Goal: Task Accomplishment & Management: Manage account settings

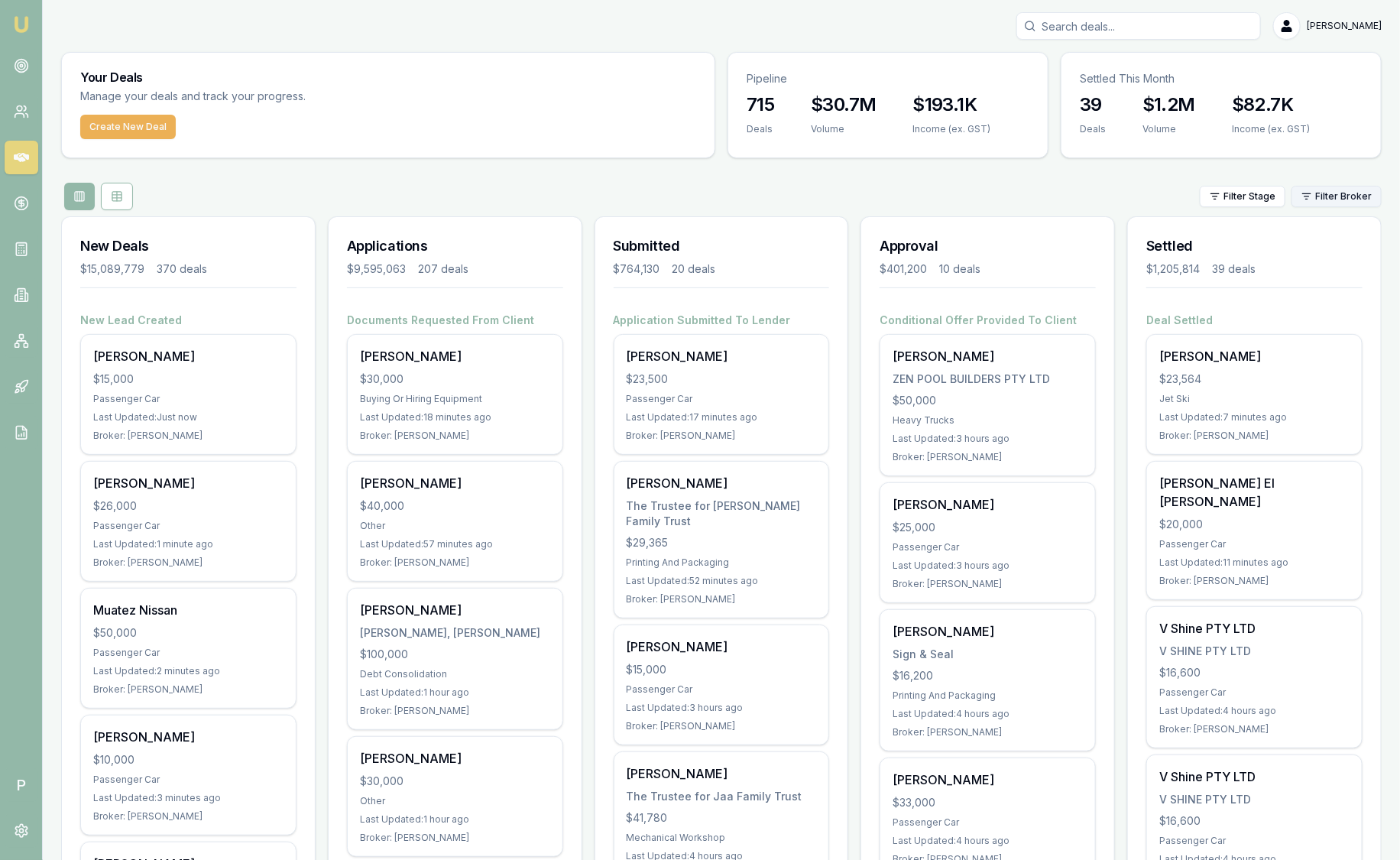
click at [1353, 191] on html "Emu Broker P [PERSON_NAME] Toggle Menu Your Deals Manage your deals and track y…" at bounding box center [700, 430] width 1400 height 860
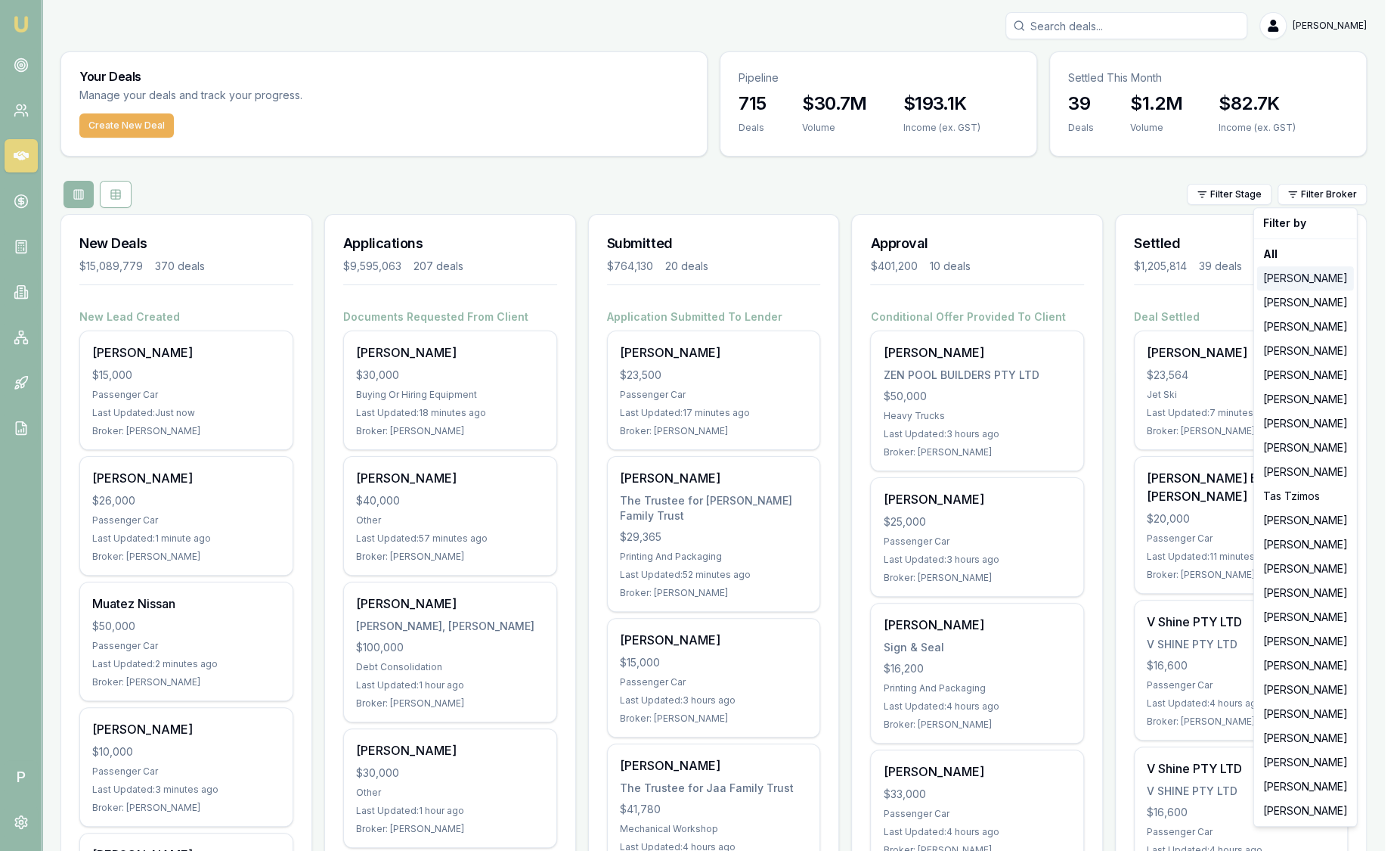
click at [1283, 277] on div "[PERSON_NAME]" at bounding box center [1305, 278] width 96 height 24
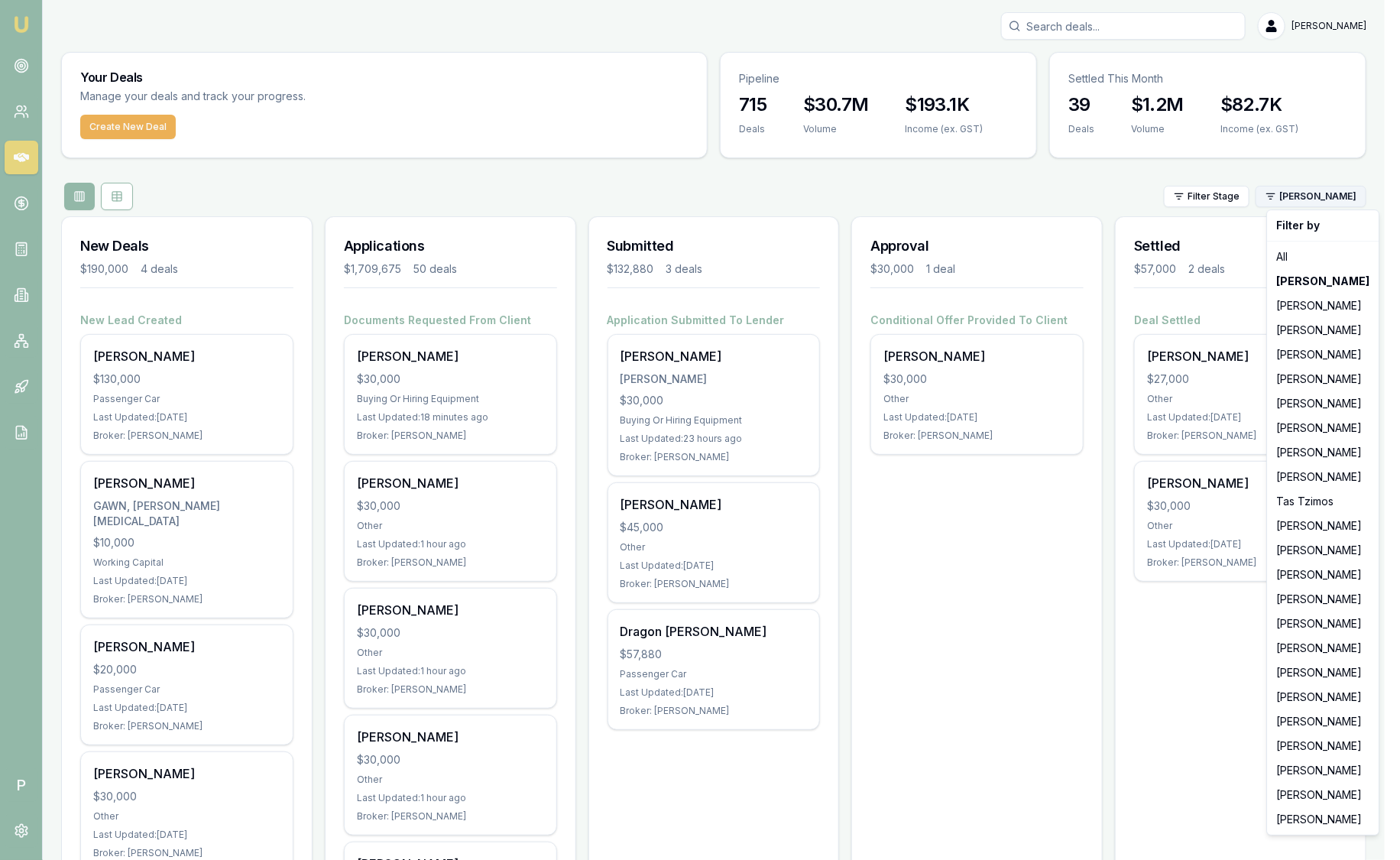
click at [1344, 200] on html "Emu Broker P [PERSON_NAME] Toggle Menu Your Deals Manage your deals and track y…" at bounding box center [700, 430] width 1400 height 860
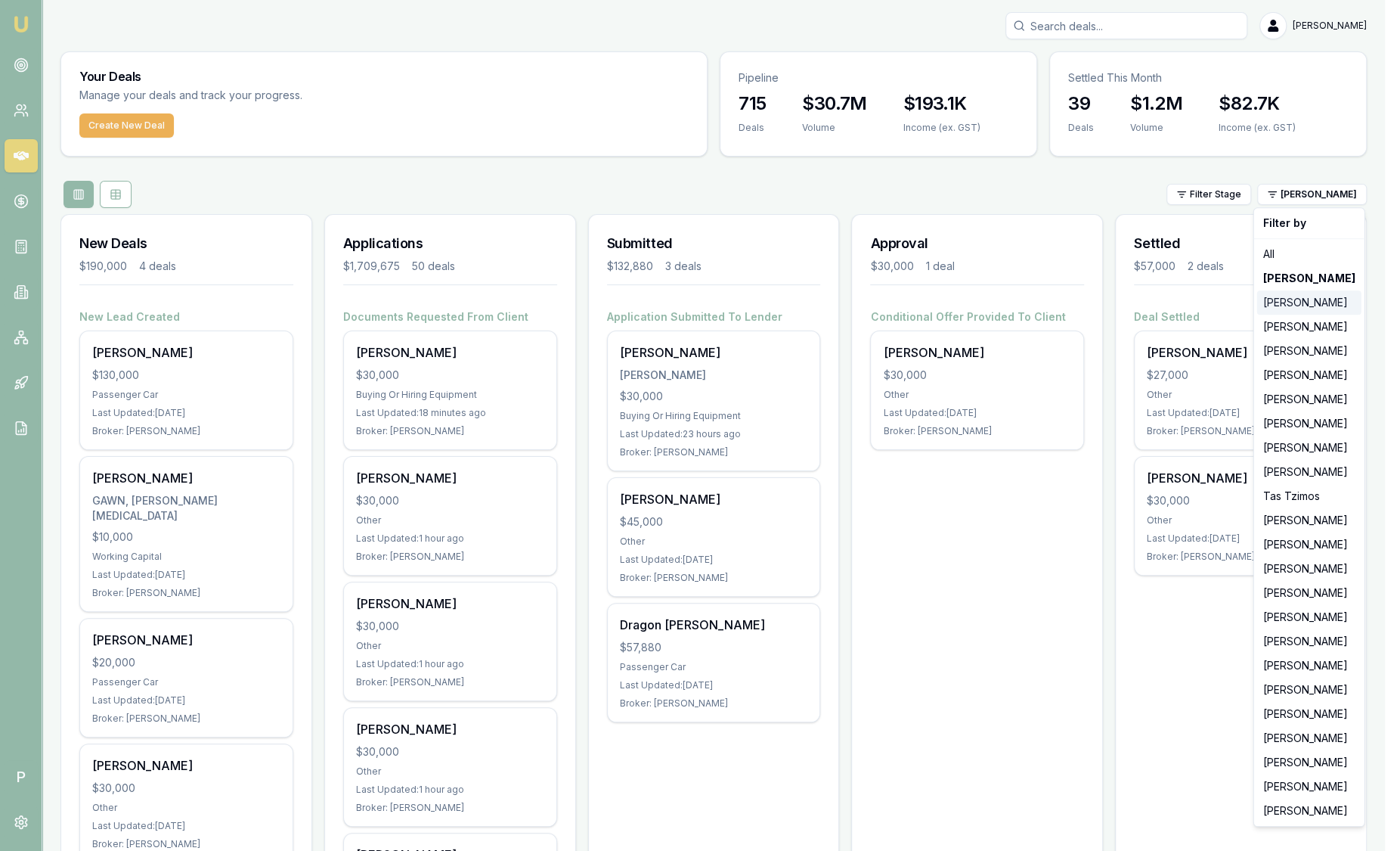
click at [1291, 306] on div "[PERSON_NAME]" at bounding box center [1309, 302] width 104 height 24
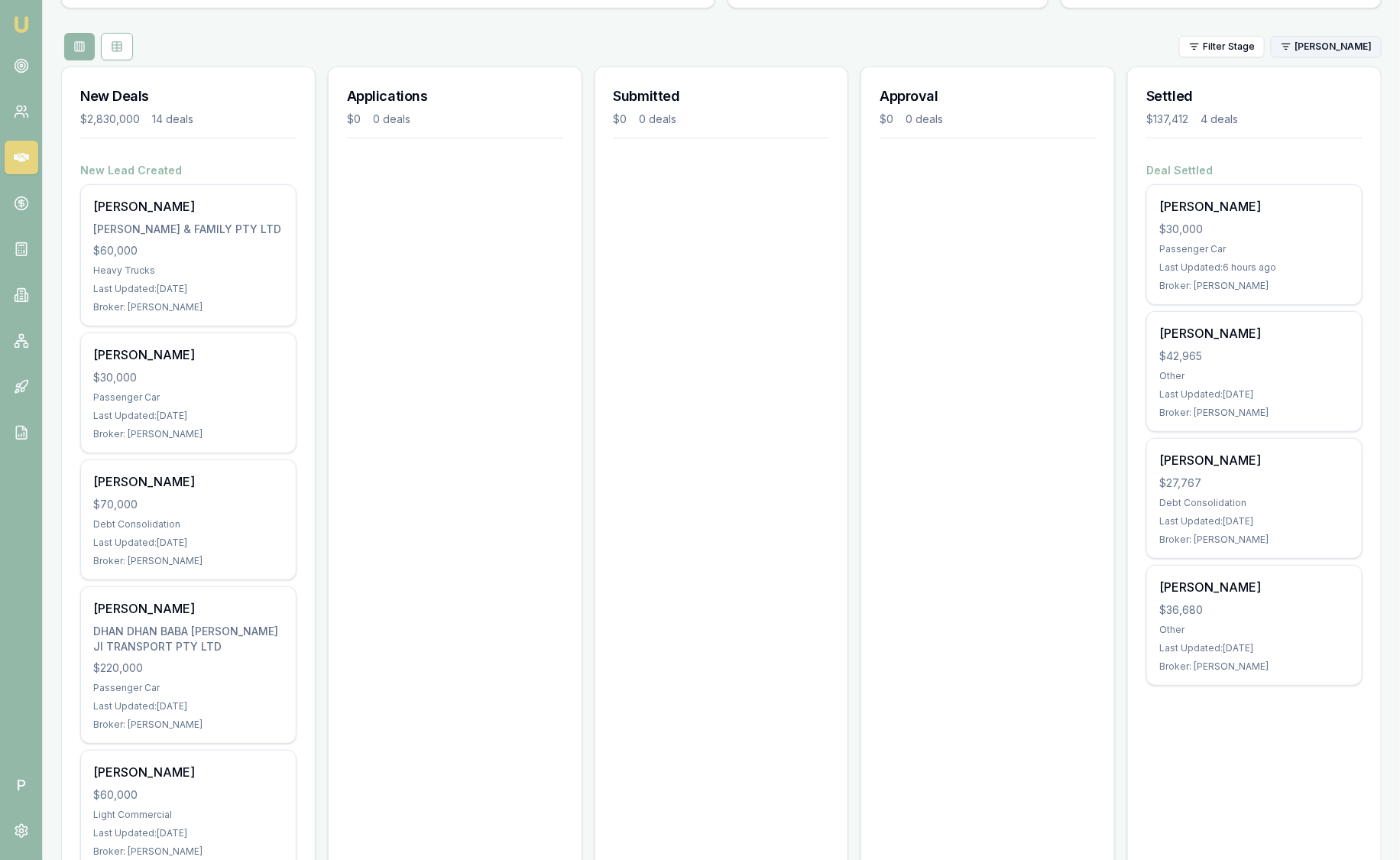
scroll to position [151, 0]
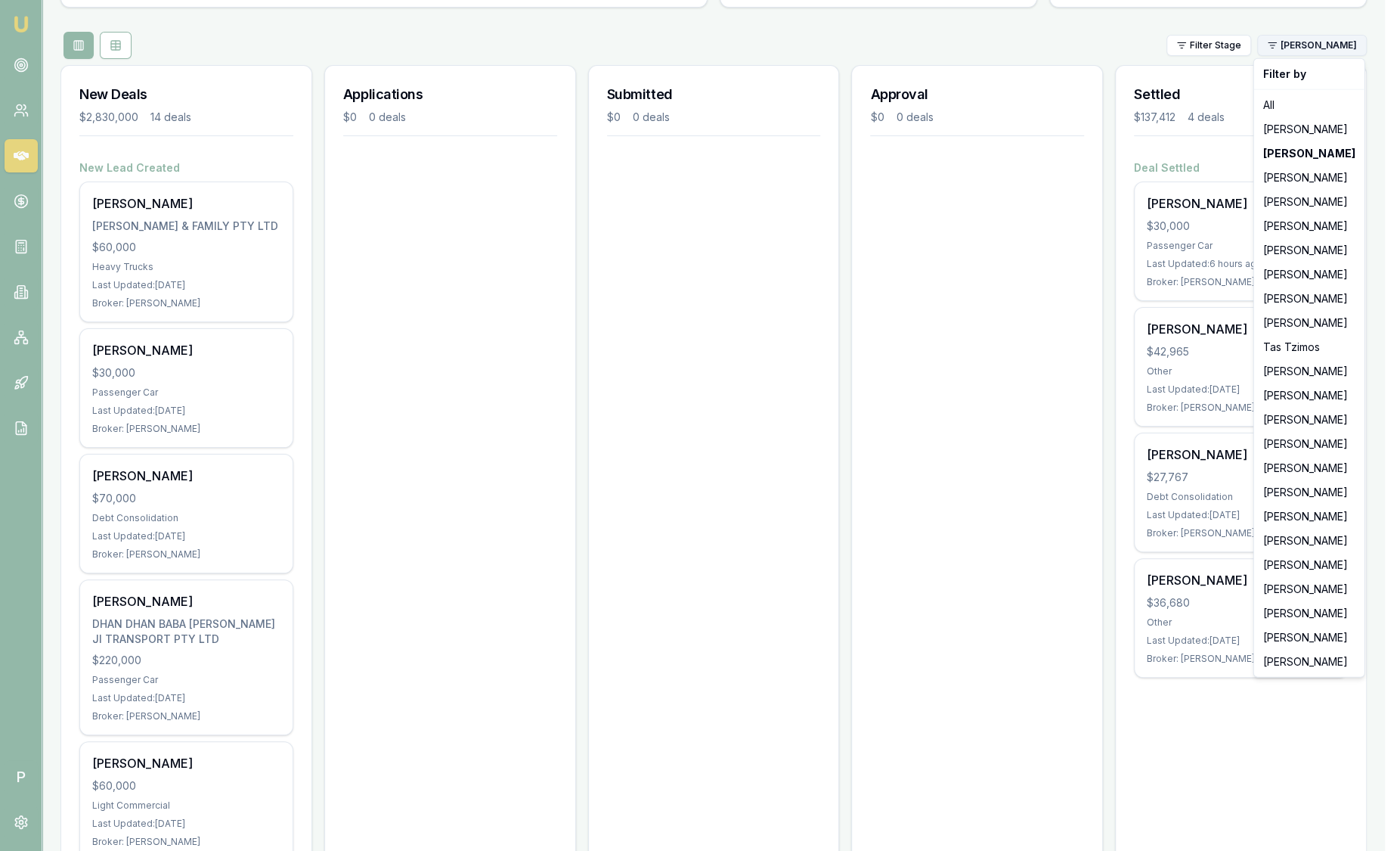
click at [1325, 49] on html "Emu Broker P [PERSON_NAME] Toggle Menu Your Deals Manage your deals and track y…" at bounding box center [700, 276] width 1400 height 851
click at [1302, 223] on div "[PERSON_NAME]" at bounding box center [1309, 226] width 104 height 24
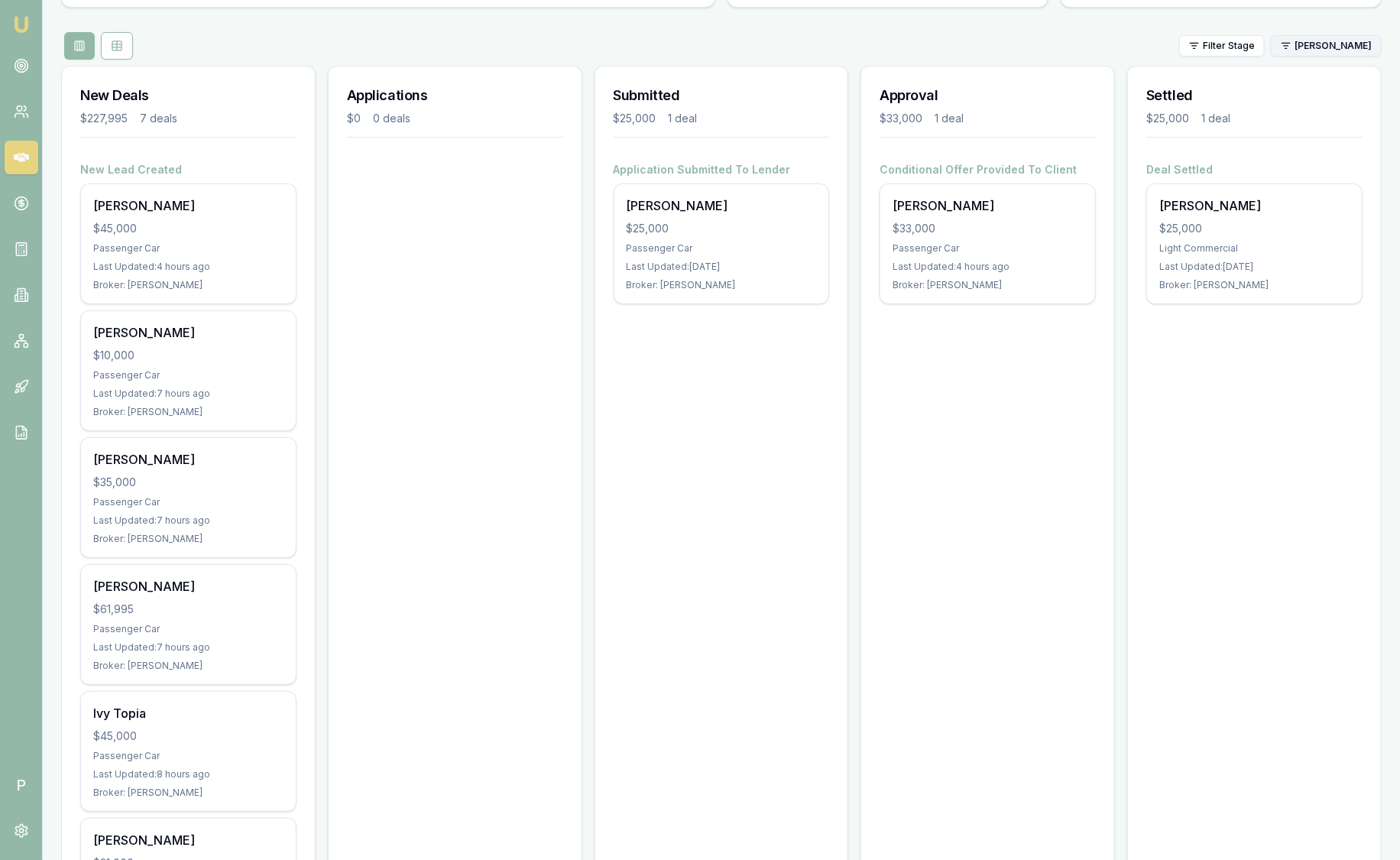
click at [1351, 47] on html "Emu Broker P [PERSON_NAME] Toggle Menu Your Deals Manage your deals and track y…" at bounding box center [700, 279] width 1400 height 860
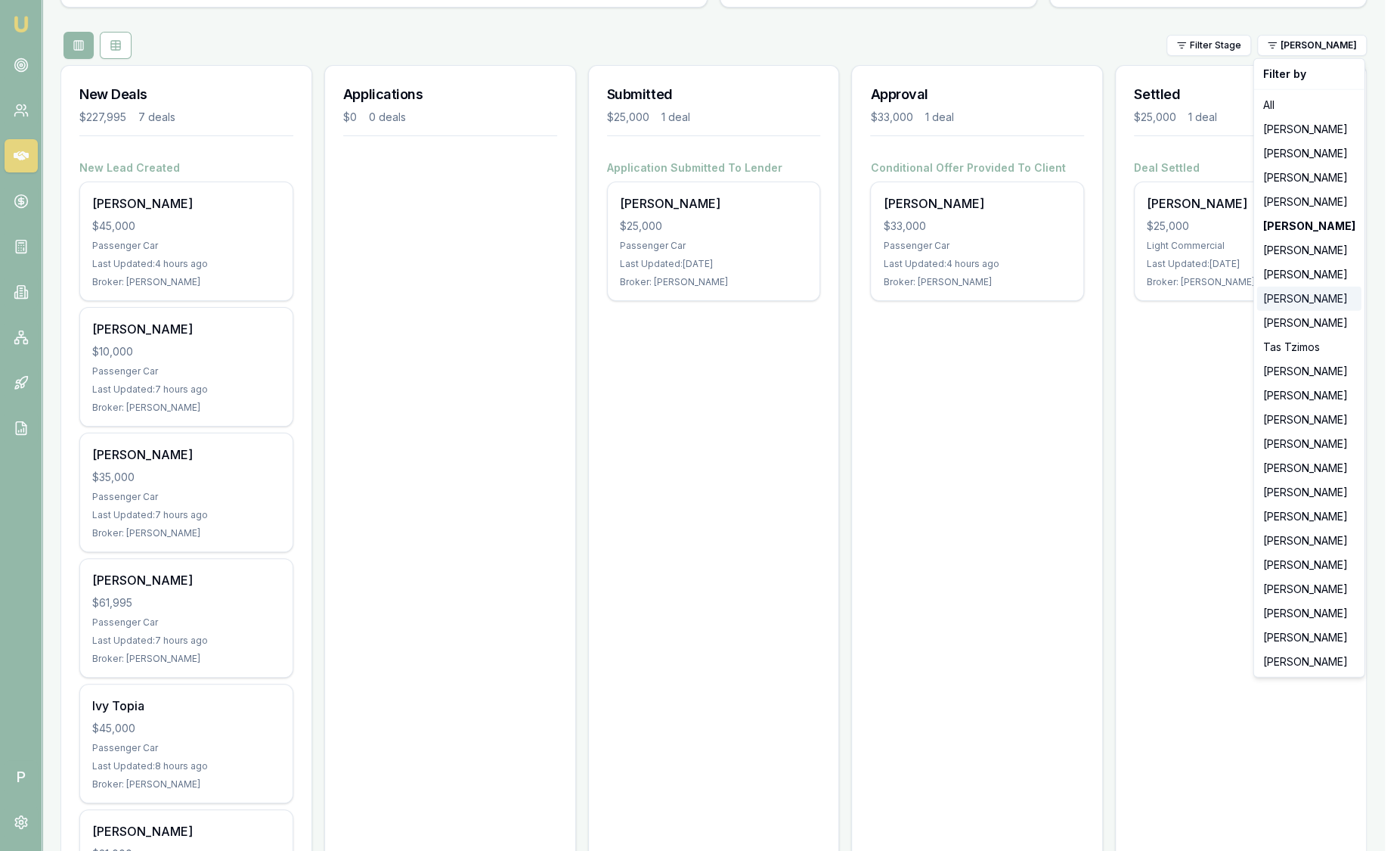
click at [1331, 291] on div "[PERSON_NAME]" at bounding box center [1309, 298] width 104 height 24
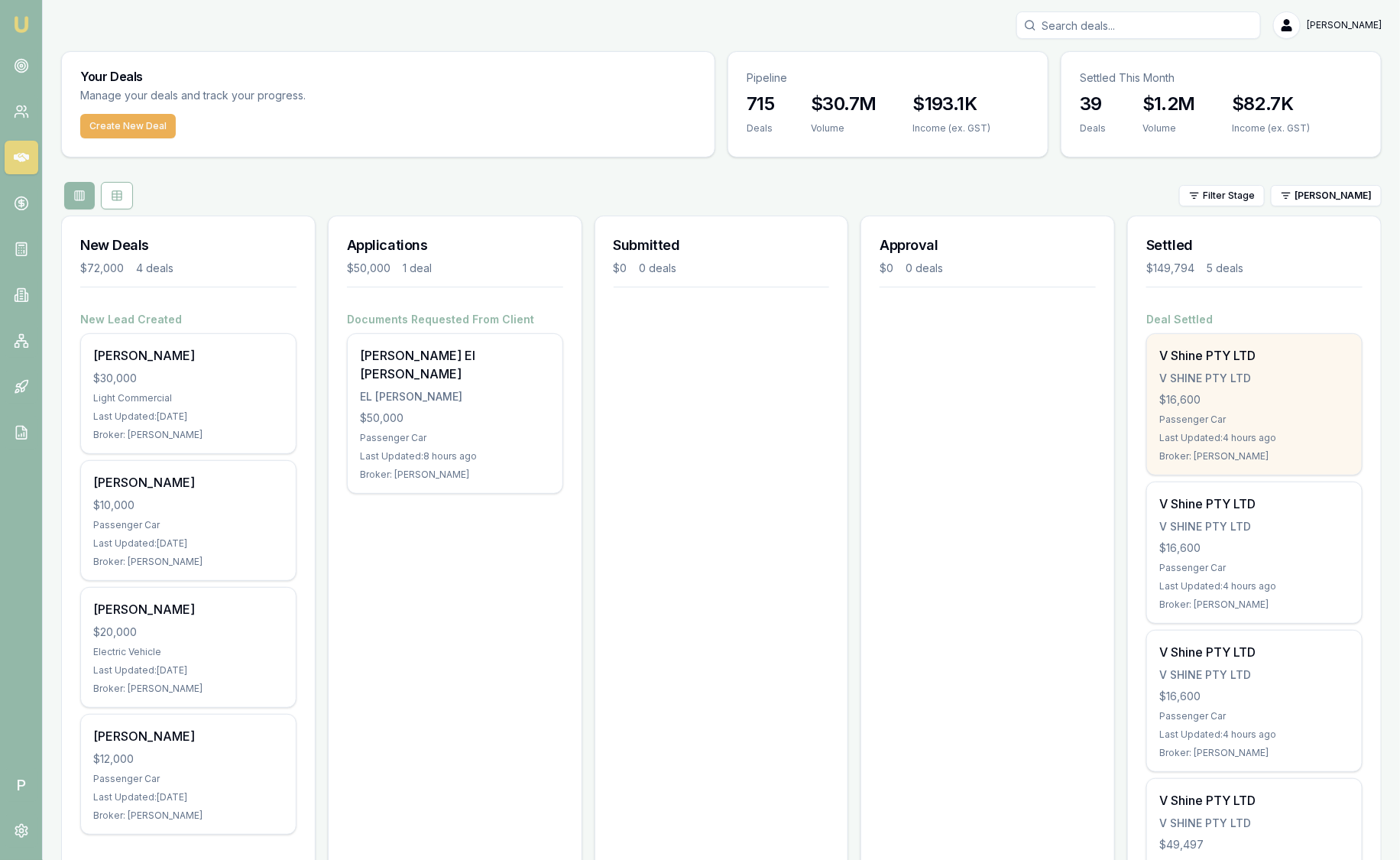
scroll to position [0, 0]
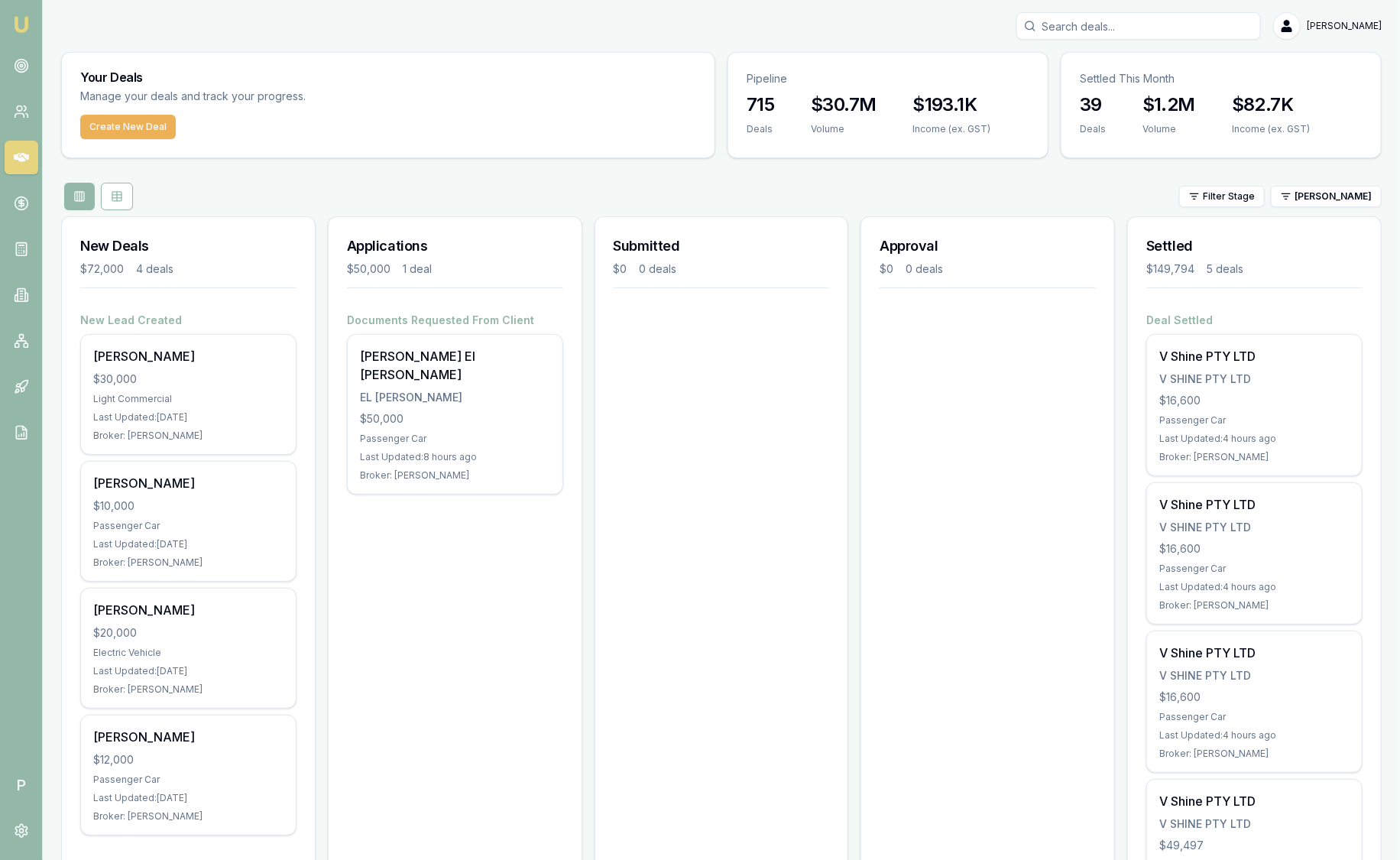
click at [1353, 208] on div "Filter Stage [PERSON_NAME]" at bounding box center [721, 197] width 1321 height 27
click at [1357, 201] on html "Emu Broker P [PERSON_NAME] Toggle Menu Your Deals Manage your deals and track y…" at bounding box center [700, 430] width 1400 height 860
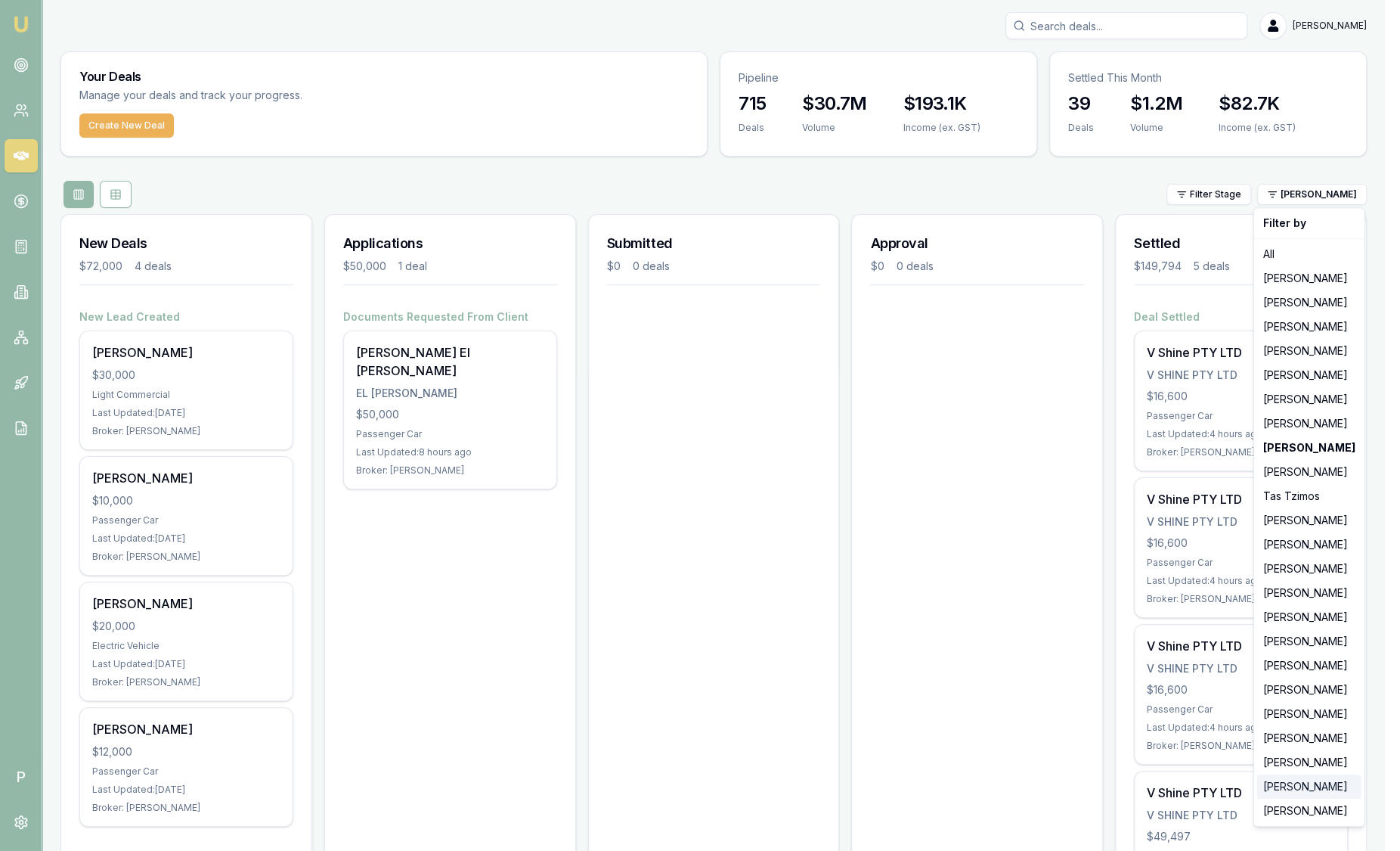
click at [1292, 791] on div "[PERSON_NAME]" at bounding box center [1309, 786] width 104 height 24
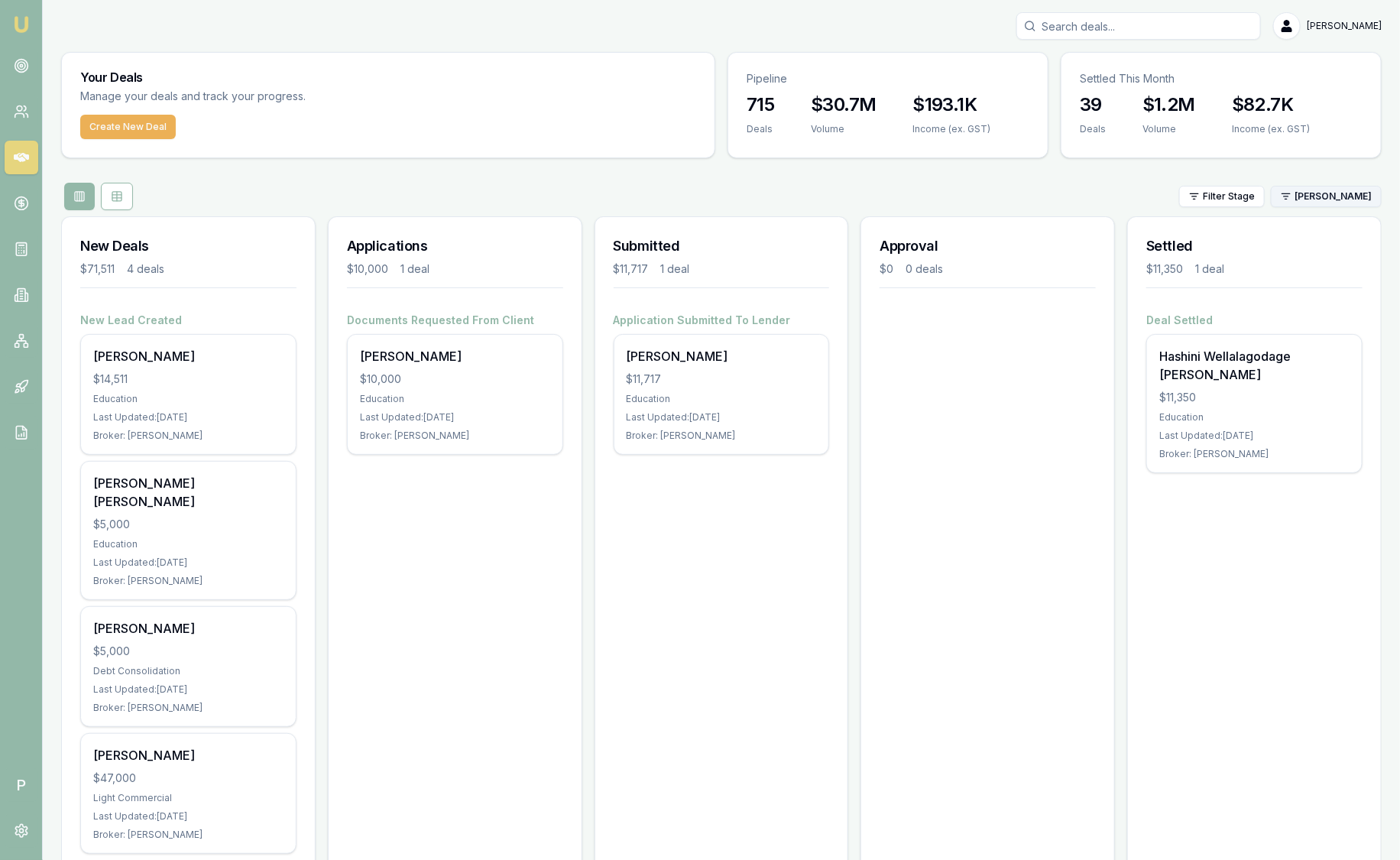
click at [1335, 193] on html "Emu Broker P [PERSON_NAME] Toggle Menu Your Deals Manage your deals and track y…" at bounding box center [700, 430] width 1400 height 860
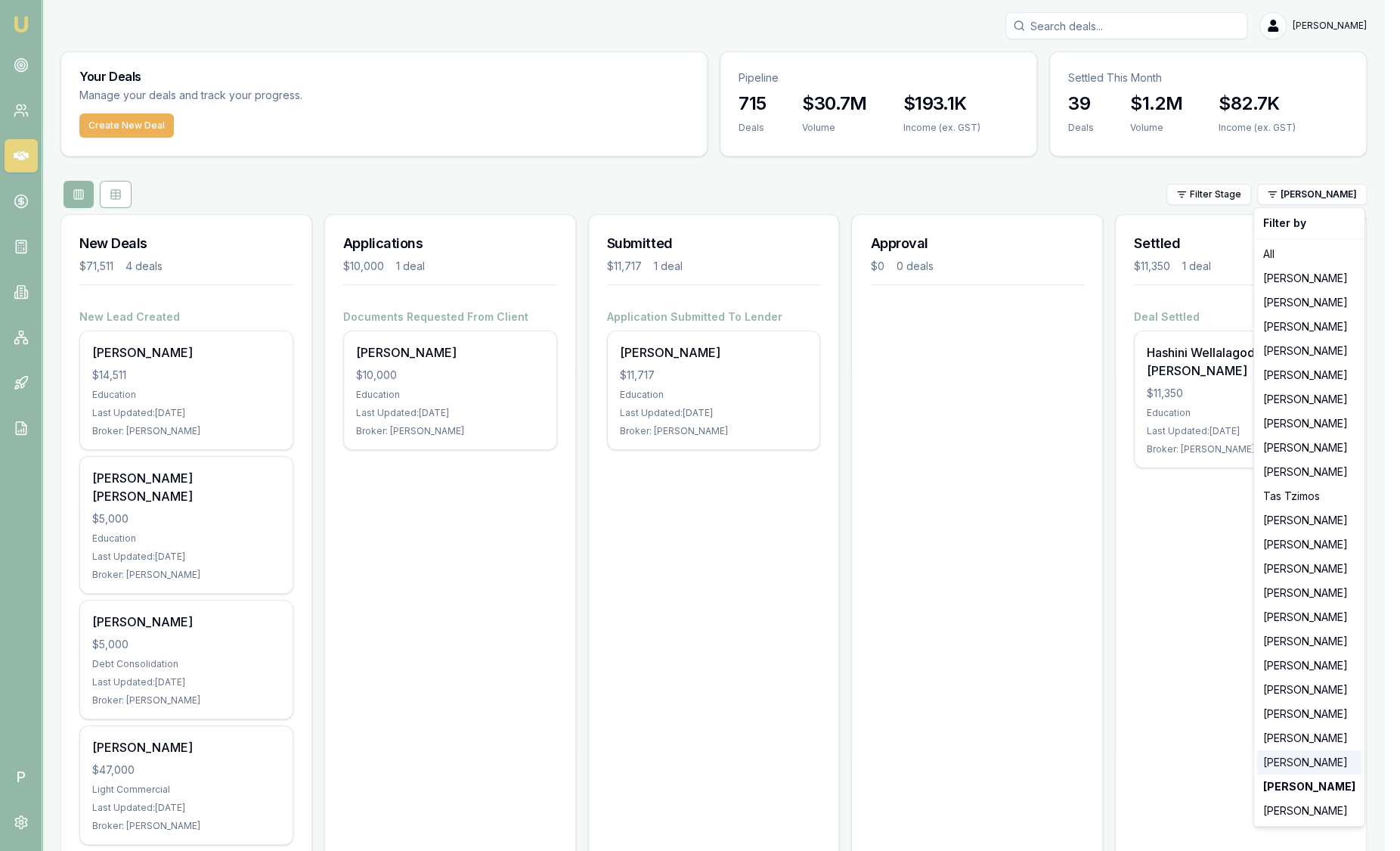
click at [1335, 752] on div "[PERSON_NAME]" at bounding box center [1309, 762] width 104 height 24
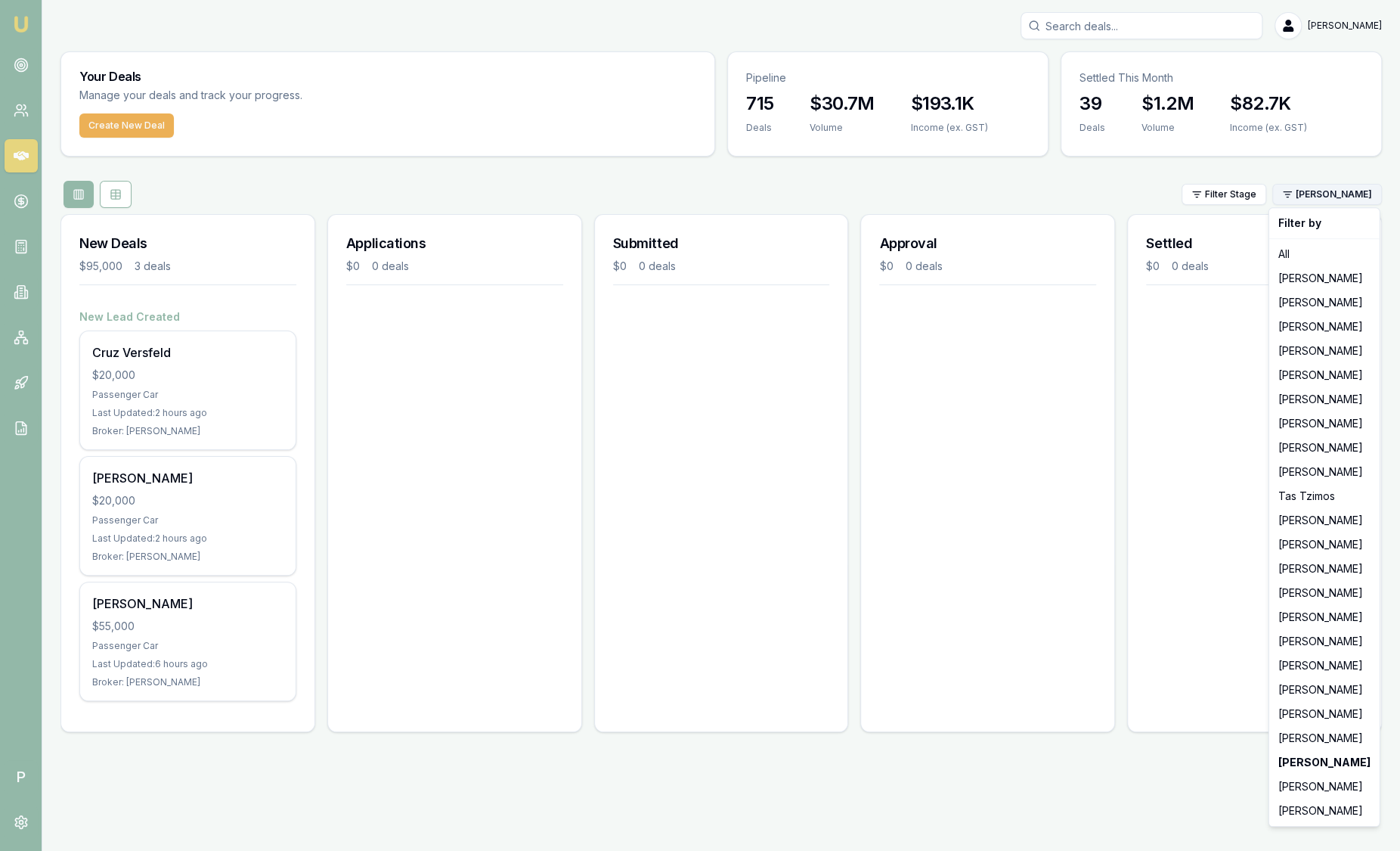
click at [1329, 196] on html "Emu Broker P [PERSON_NAME] Toggle Menu Your Deals Manage your deals and track y…" at bounding box center [700, 425] width 1400 height 851
click at [1322, 740] on div "[PERSON_NAME]" at bounding box center [1325, 738] width 104 height 24
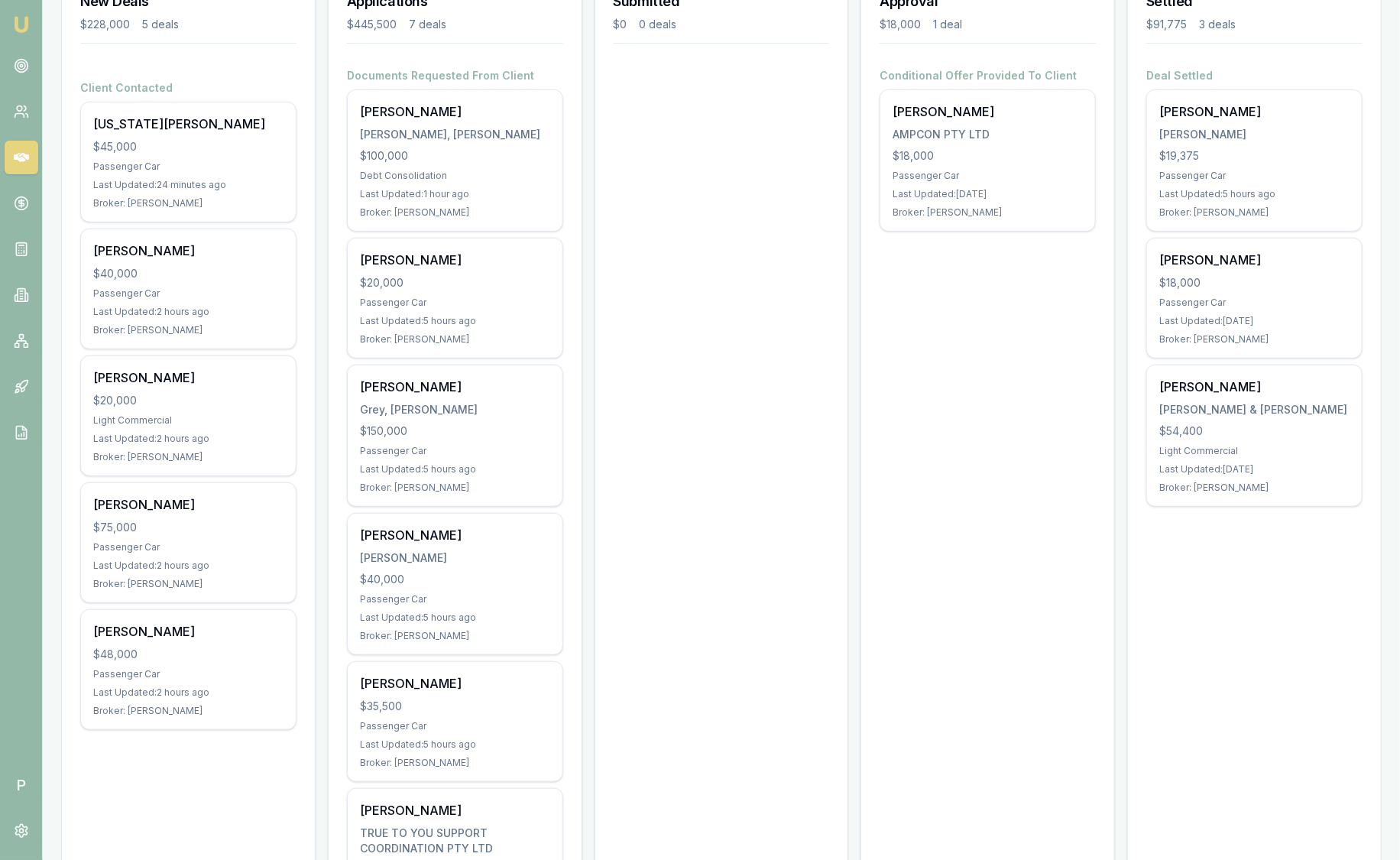
scroll to position [225, 0]
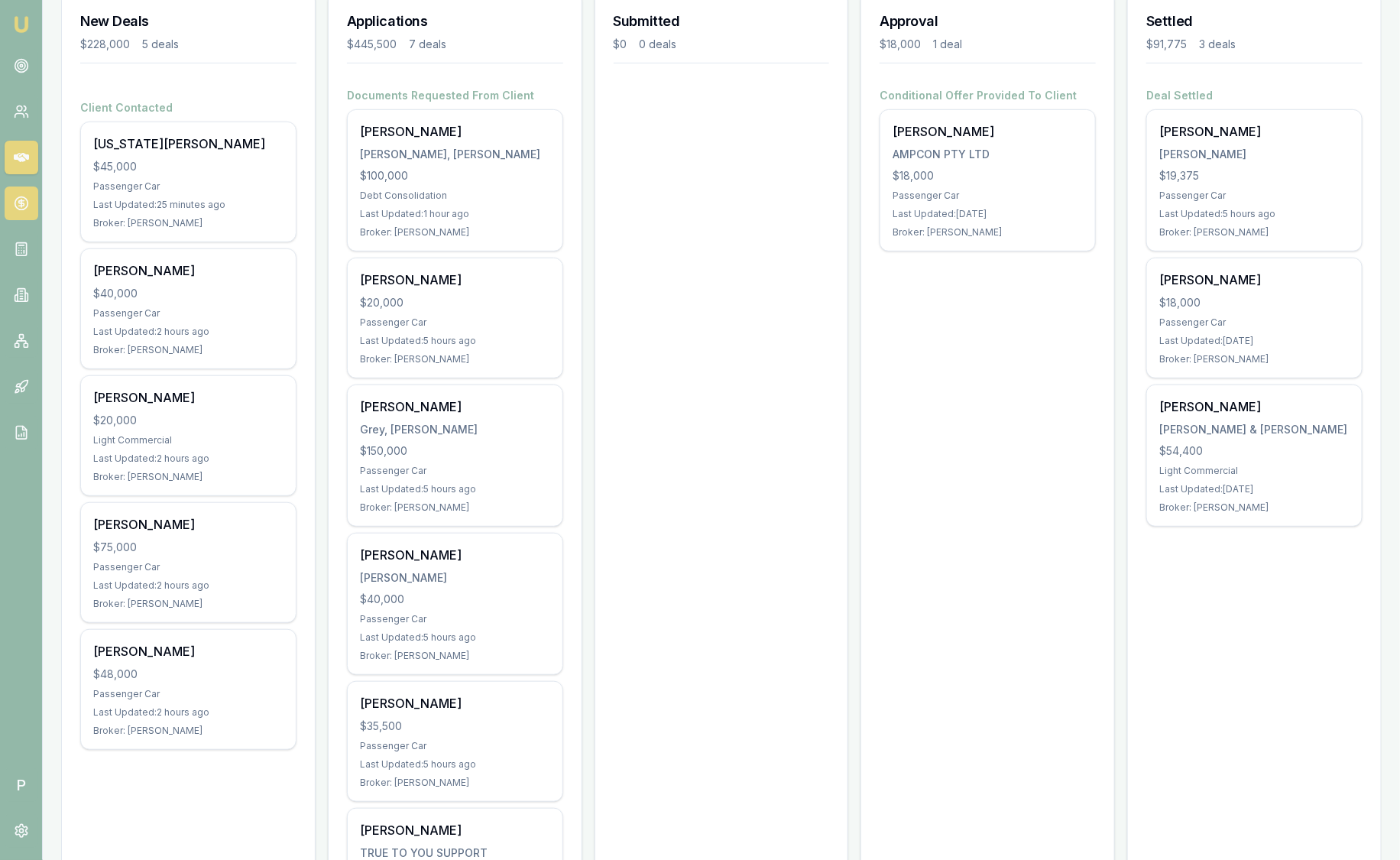
click at [23, 209] on circle at bounding box center [20, 203] width 13 height 13
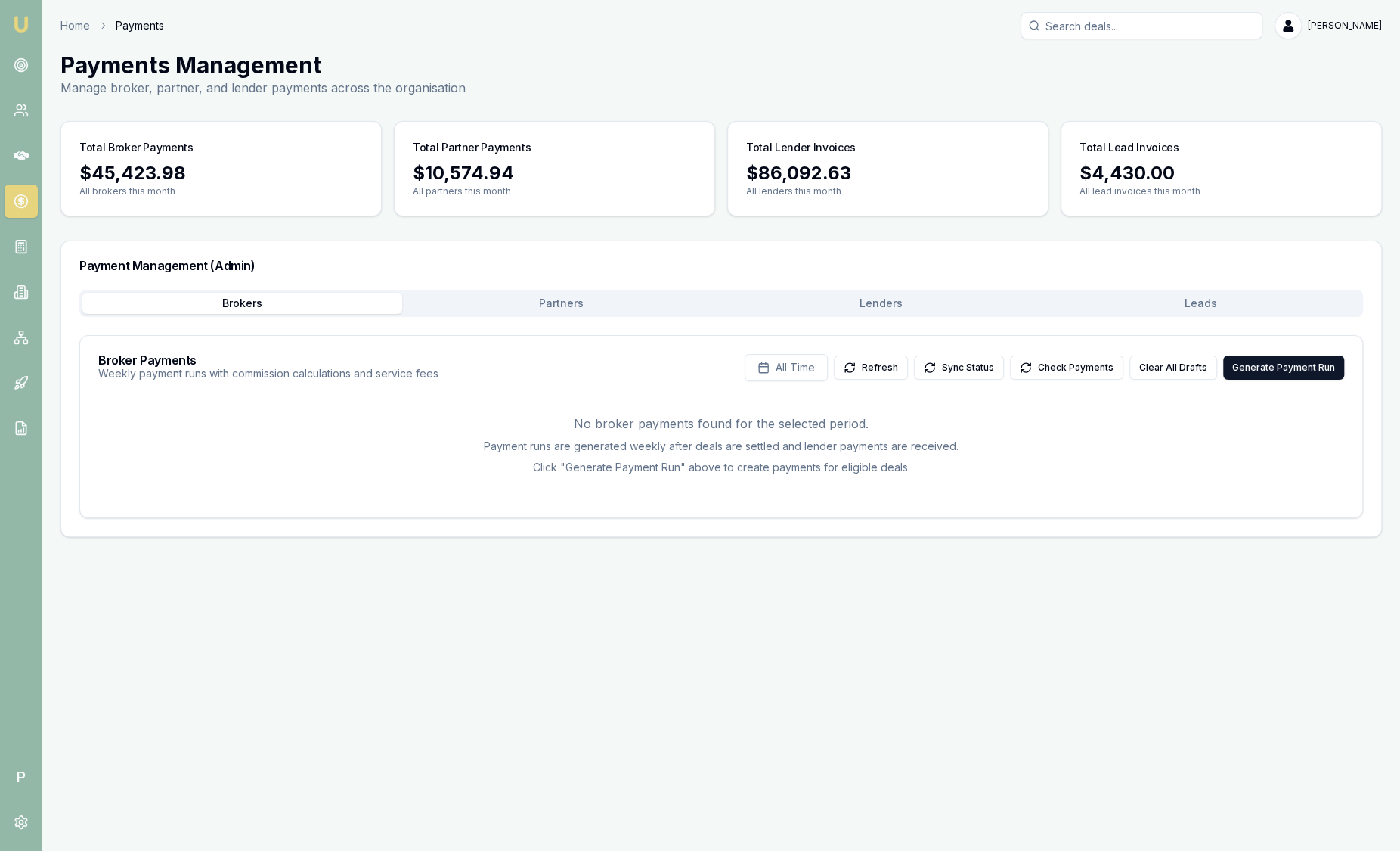
click at [1164, 304] on button "Leads" at bounding box center [1201, 303] width 320 height 21
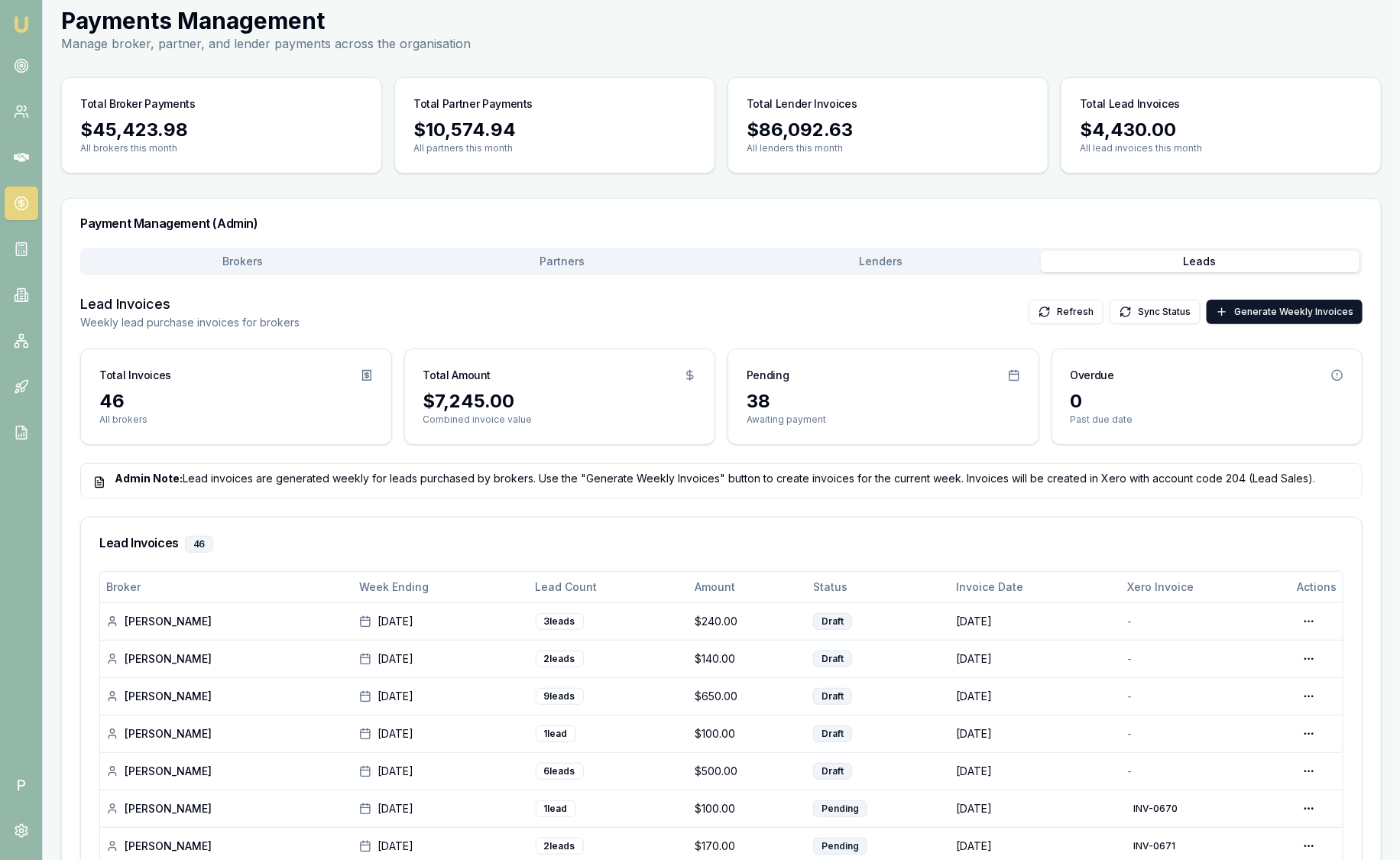
scroll to position [47, 0]
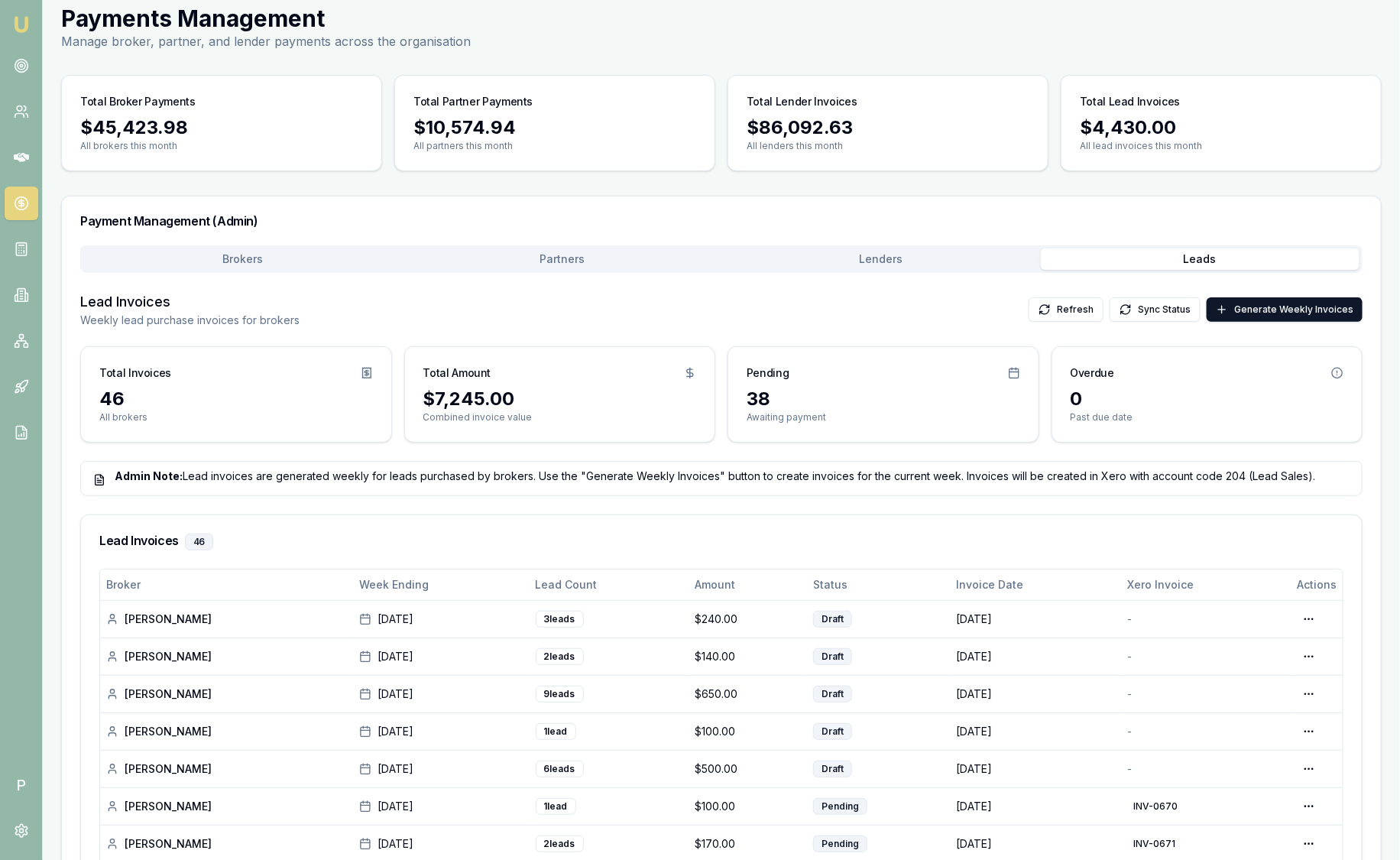
click at [20, 25] on img at bounding box center [21, 25] width 19 height 19
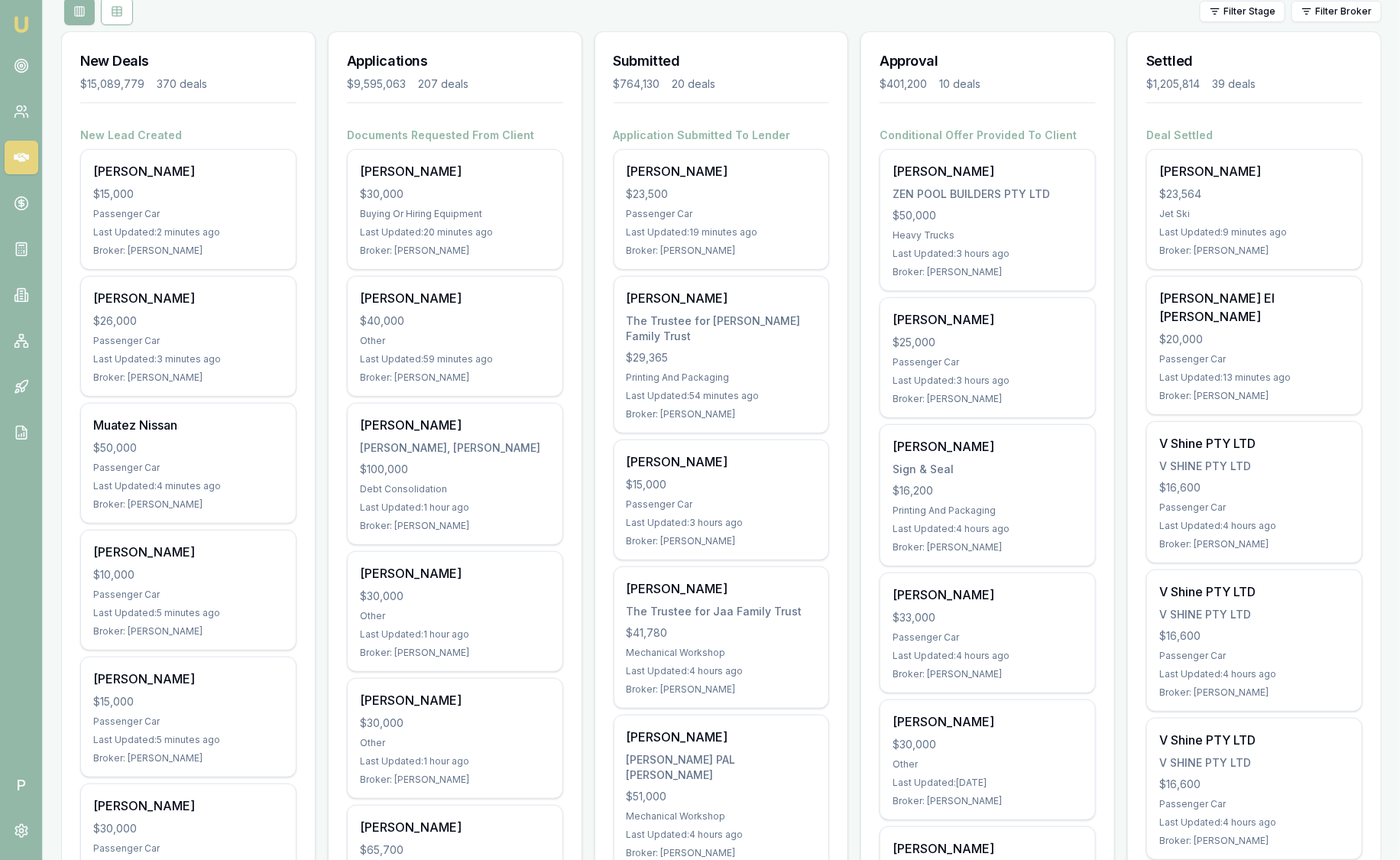
scroll to position [194, 0]
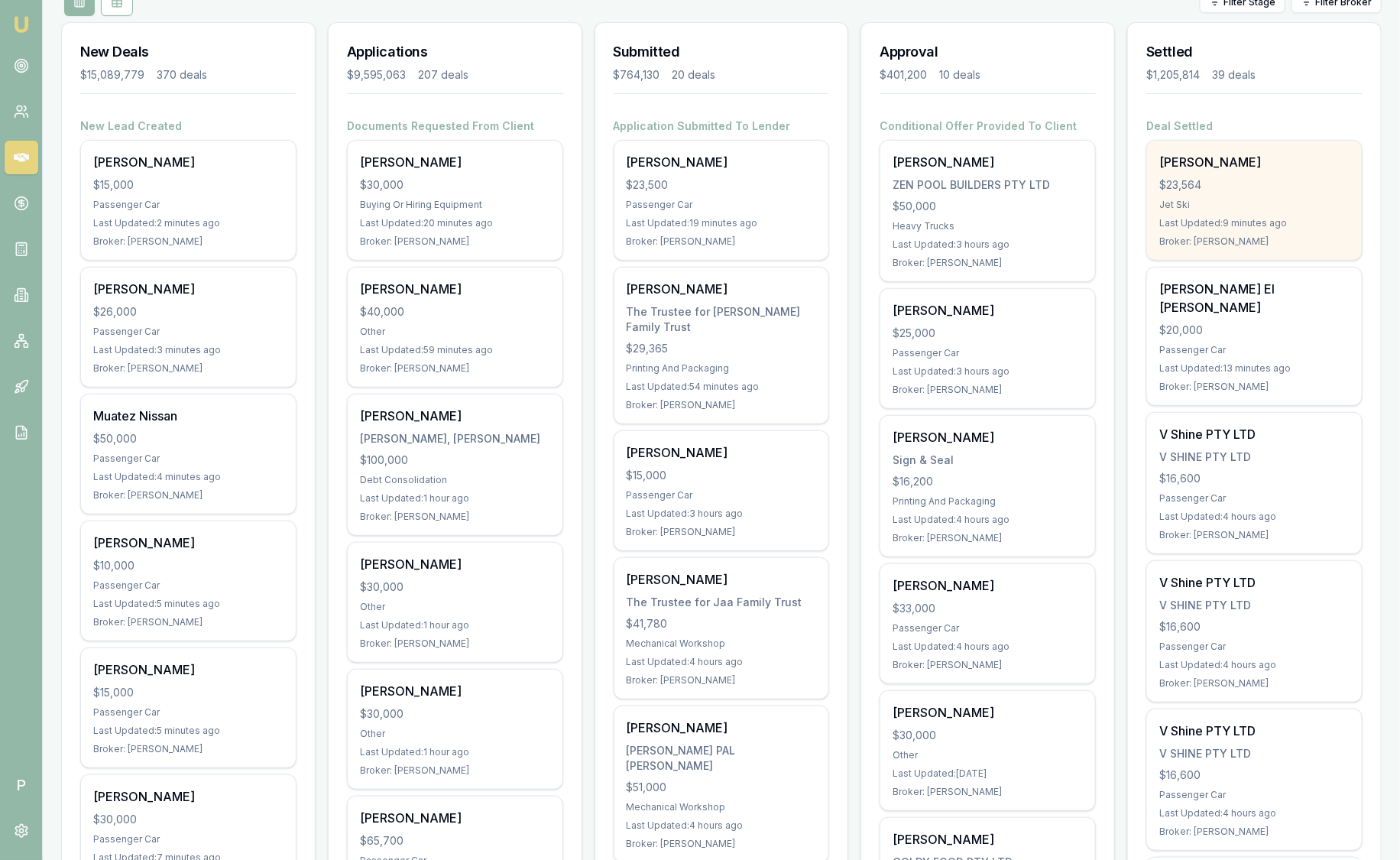
click at [1260, 185] on div "$23,564" at bounding box center [1254, 185] width 191 height 15
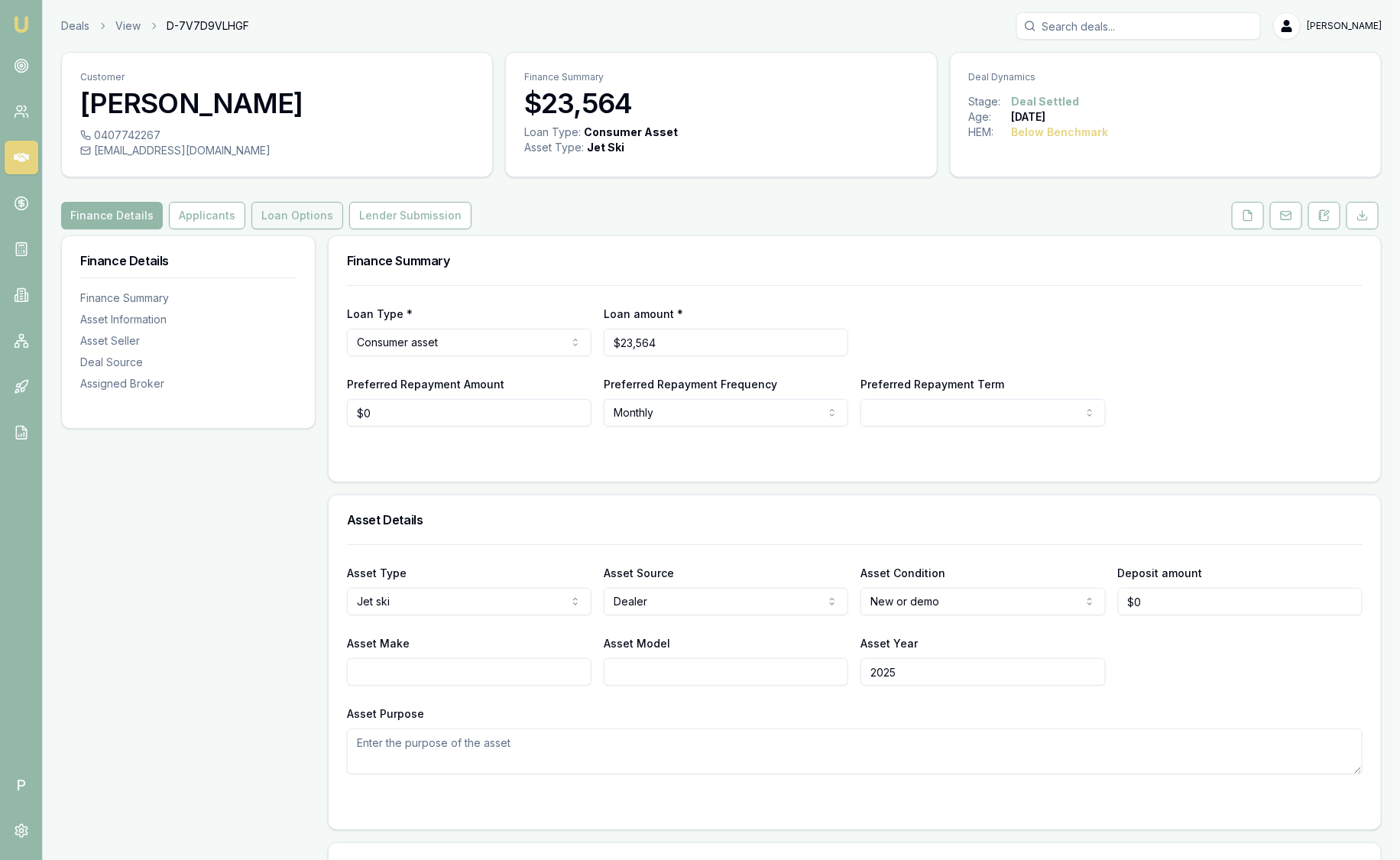
click at [296, 222] on button "Loan Options" at bounding box center [297, 215] width 92 height 27
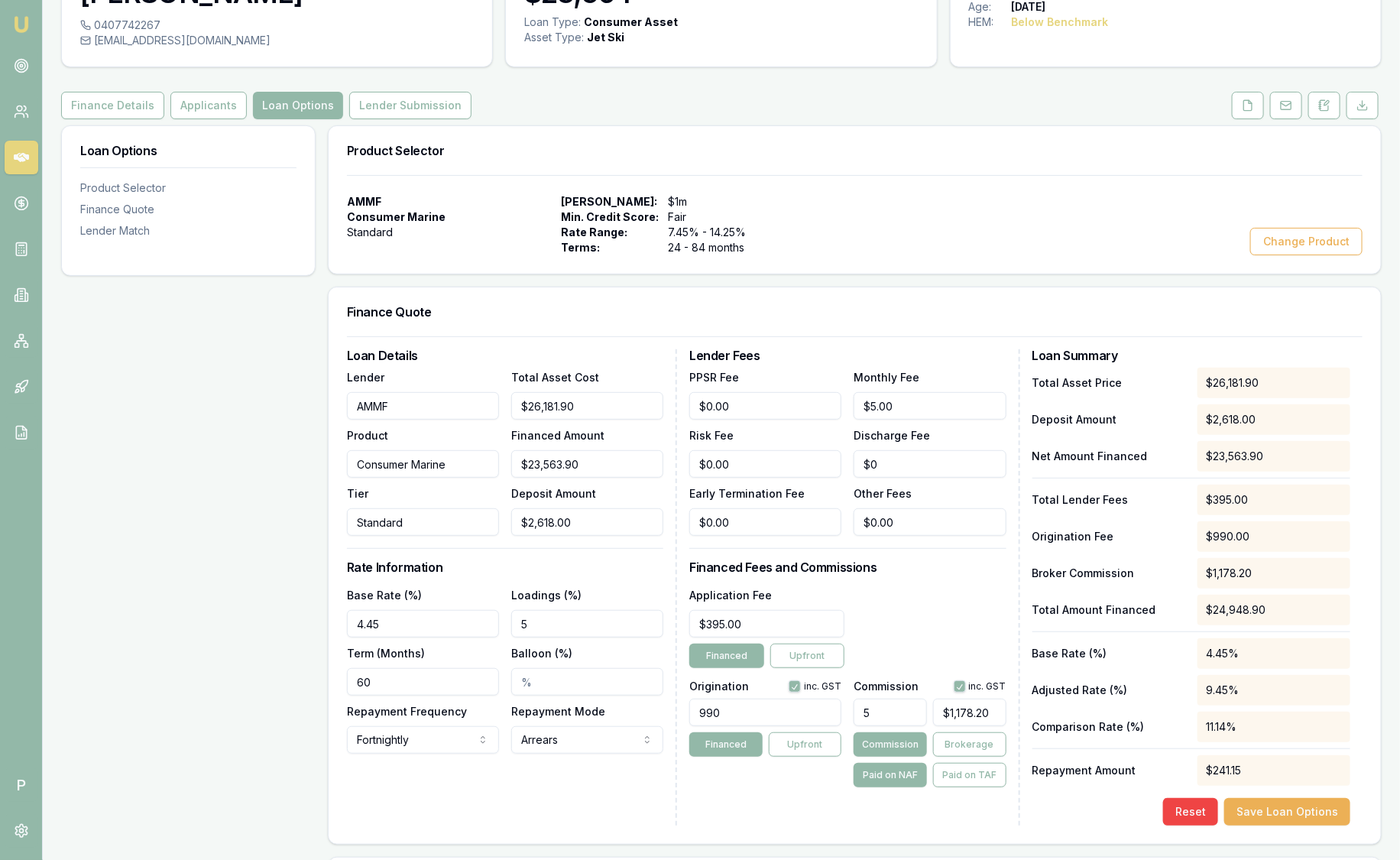
scroll to position [111, 0]
